Goal: Obtain resource: Download file/media

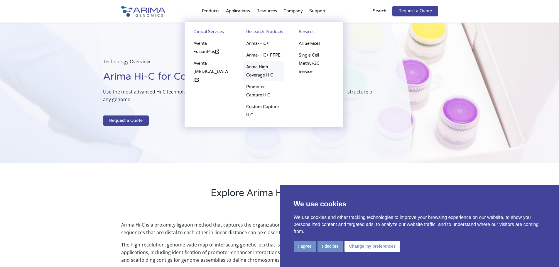
click at [259, 74] on link "Arima High Coverage HiC" at bounding box center [263, 71] width 41 height 20
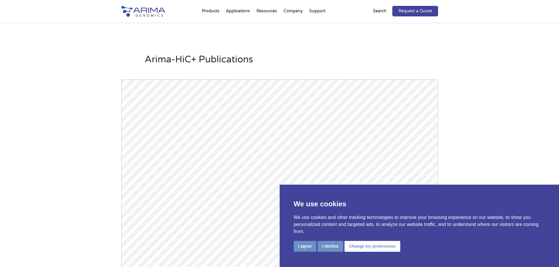
scroll to position [516, 0]
click at [334, 244] on button "I decline" at bounding box center [330, 246] width 26 height 11
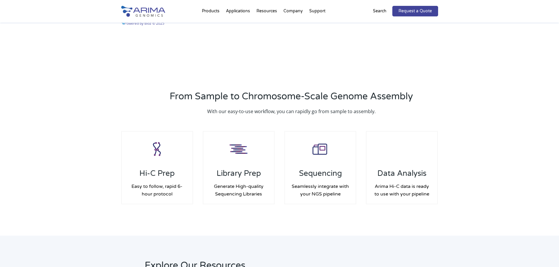
scroll to position [827, 0]
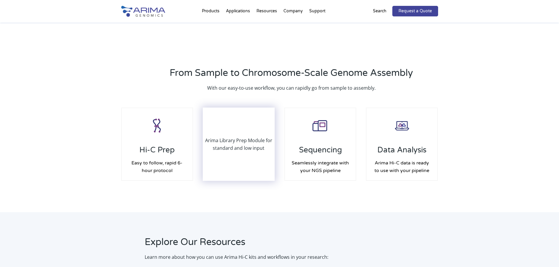
click at [256, 158] on div "Arima Library Prep Module for standard and low input" at bounding box center [238, 144] width 71 height 72
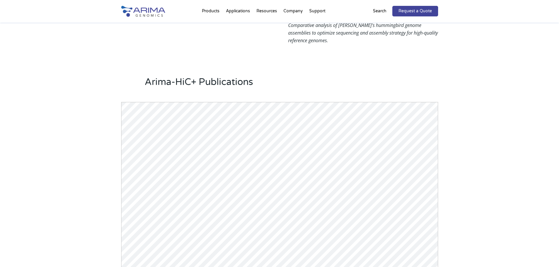
scroll to position [284, 0]
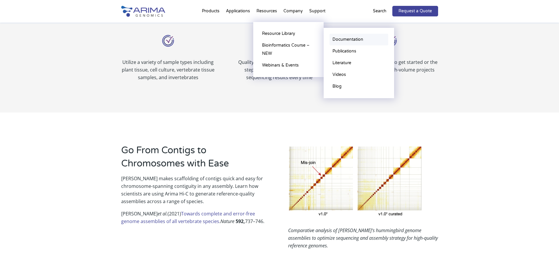
click at [342, 38] on link "Documentation" at bounding box center [358, 40] width 59 height 12
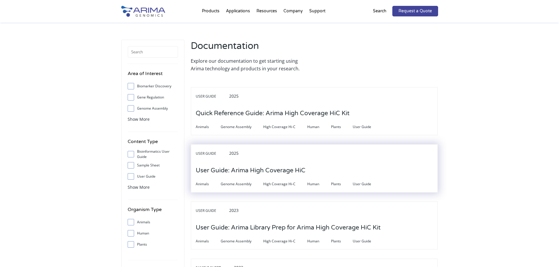
click at [270, 170] on h3 "User Guide: Arima High Coverage HiC" at bounding box center [251, 171] width 110 height 18
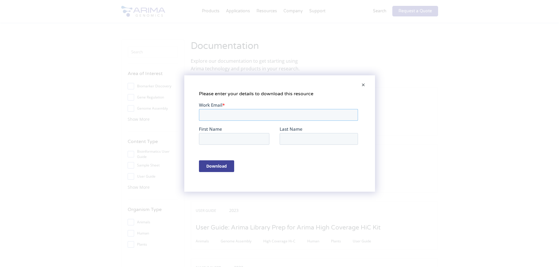
click at [264, 112] on input "Work Email *" at bounding box center [278, 115] width 159 height 12
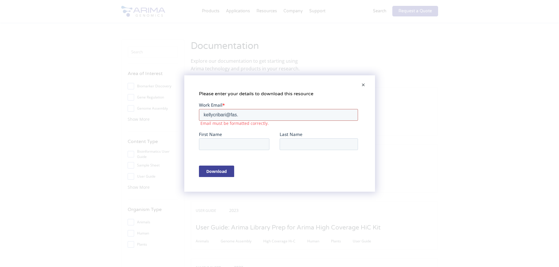
type input "[EMAIL_ADDRESS][DOMAIN_NAME]"
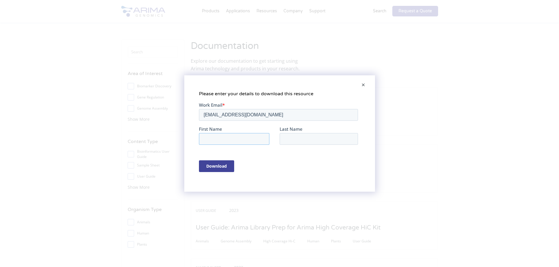
click at [260, 139] on input "First Name" at bounding box center [234, 139] width 70 height 12
type input "[PERSON_NAME]"
click at [300, 139] on input "Last Name" at bounding box center [318, 139] width 78 height 12
type input "[PERSON_NAME]"
click at [222, 168] on input "Download" at bounding box center [216, 166] width 35 height 12
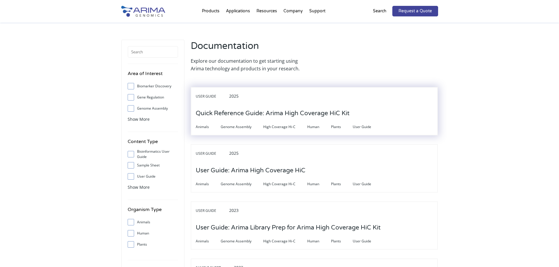
click at [235, 109] on h3 "Quick Reference Guide: Arima High Coverage HiC Kit" at bounding box center [273, 113] width 154 height 18
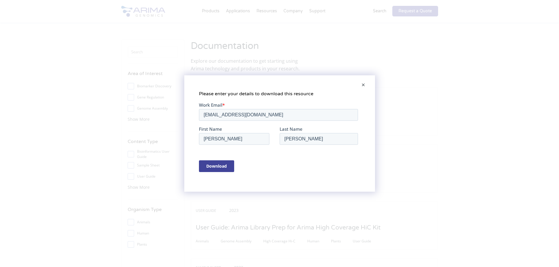
click at [221, 167] on input "Download" at bounding box center [216, 166] width 35 height 12
